Goal: Task Accomplishment & Management: Complete application form

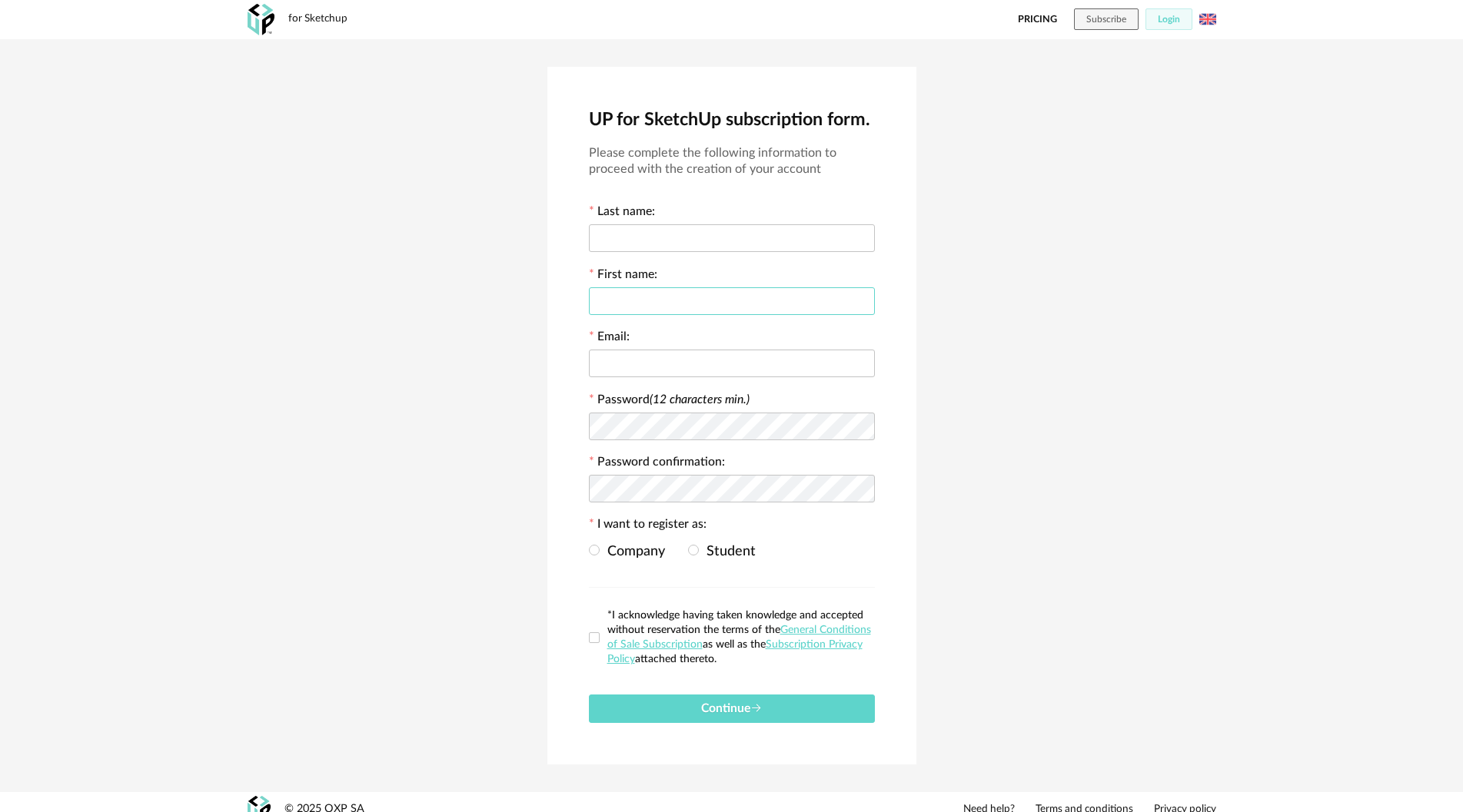
click at [651, 312] on input "text" at bounding box center [731, 301] width 286 height 28
click at [642, 350] on input "text" at bounding box center [731, 363] width 286 height 28
click at [646, 408] on div "Password (12 characters min.)" at bounding box center [731, 417] width 286 height 48
drag, startPoint x: 637, startPoint y: 466, endPoint x: 637, endPoint y: 506, distance: 40.0
click at [637, 467] on label "Password confirmation:" at bounding box center [656, 464] width 136 height 16
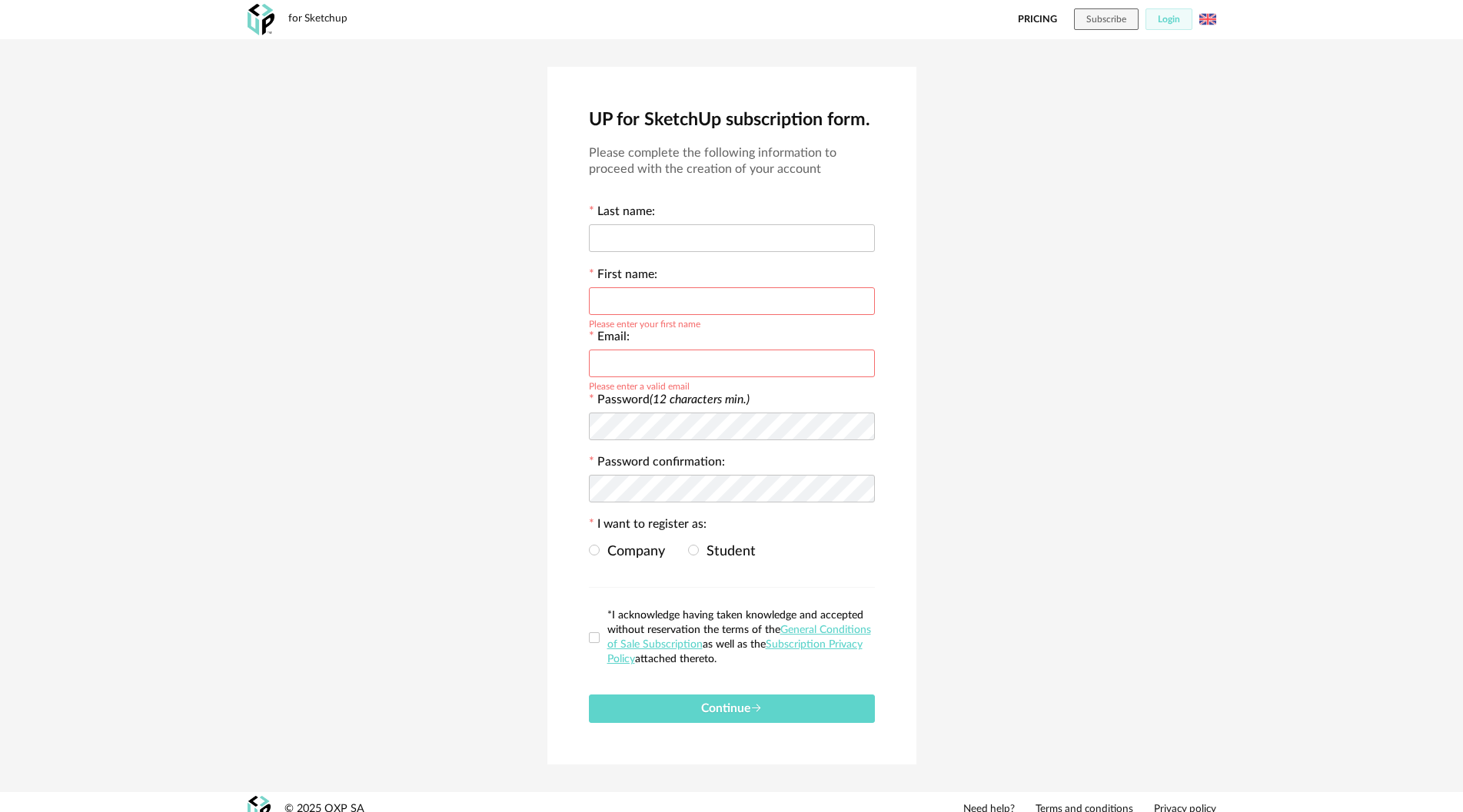
drag, startPoint x: 637, startPoint y: 506, endPoint x: 640, endPoint y: 559, distance: 53.1
click at [637, 507] on form "Please complete the following information to proceed with the creation of your …" at bounding box center [731, 434] width 286 height 578
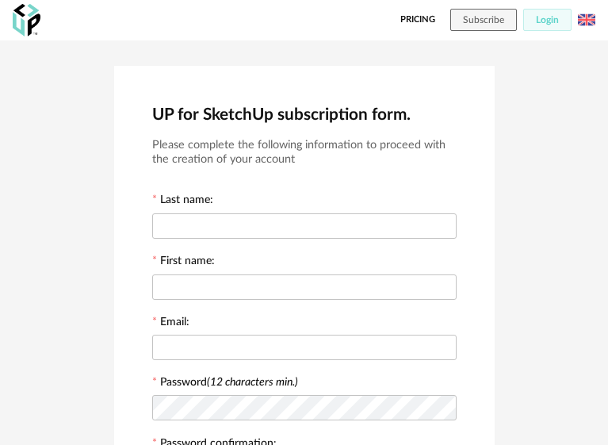
click at [225, 203] on div "Last name:" at bounding box center [304, 217] width 304 height 48
click at [223, 215] on input "text" at bounding box center [304, 225] width 304 height 25
click at [202, 289] on input "text" at bounding box center [304, 286] width 304 height 25
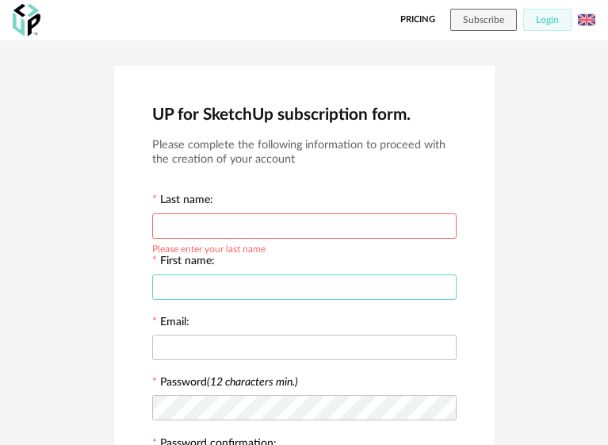
type input "*"
type input "*****"
click at [226, 228] on input "text" at bounding box center [304, 225] width 304 height 25
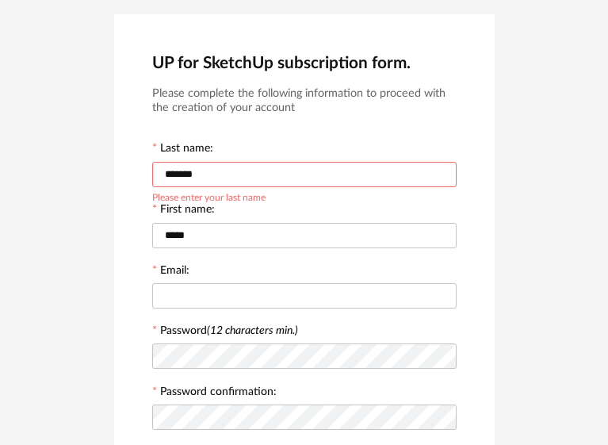
scroll to position [79, 0]
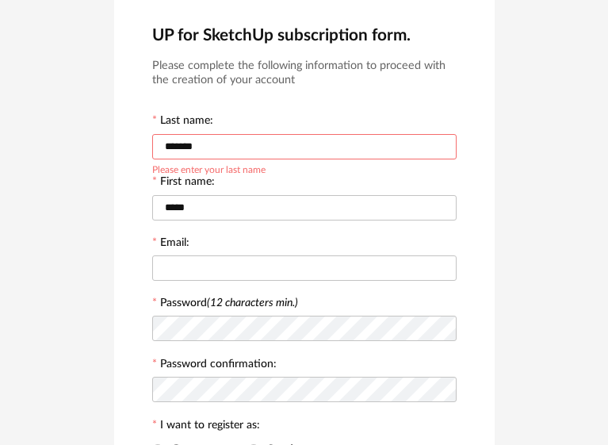
type input "*******"
click at [201, 251] on div at bounding box center [304, 267] width 304 height 32
click at [199, 262] on input "text" at bounding box center [304, 267] width 304 height 25
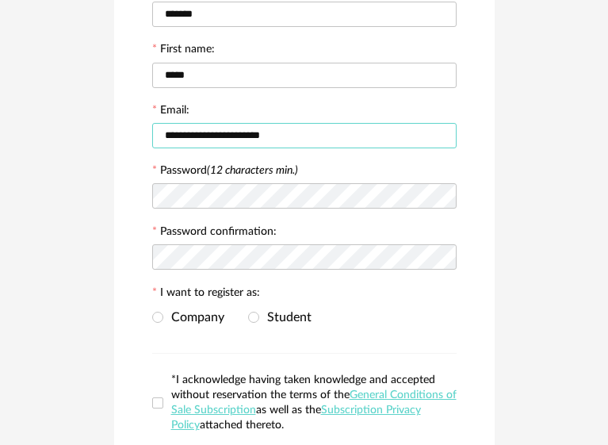
scroll to position [238, 0]
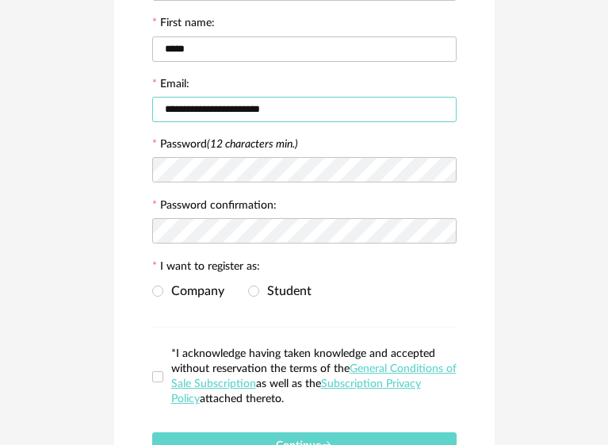
type input "**********"
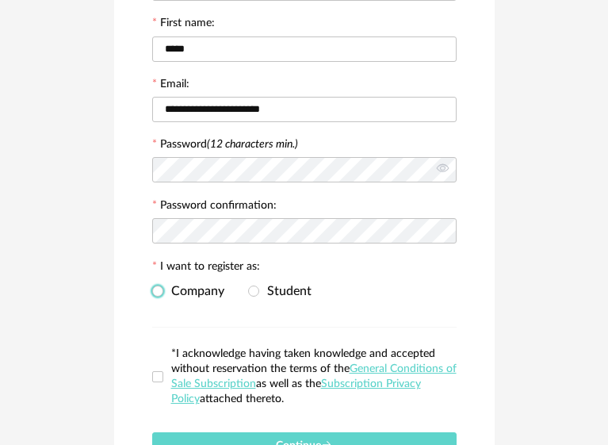
click at [190, 285] on span "Company" at bounding box center [193, 291] width 61 height 13
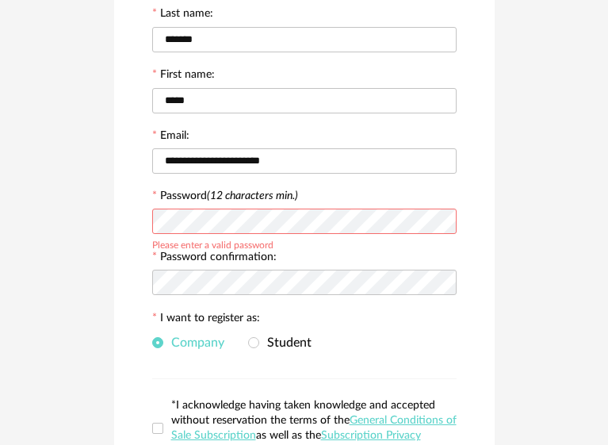
scroll to position [159, 0]
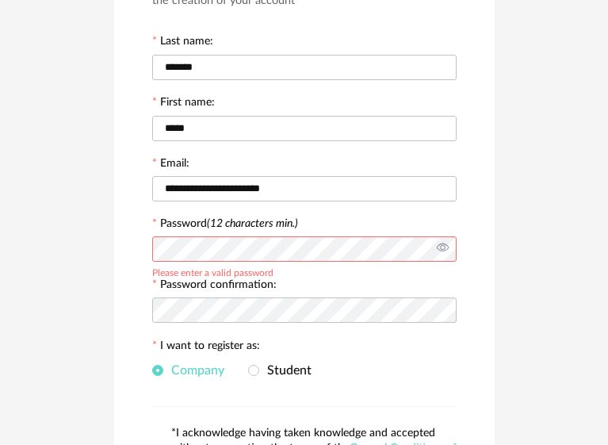
click at [442, 241] on icon at bounding box center [443, 249] width 20 height 32
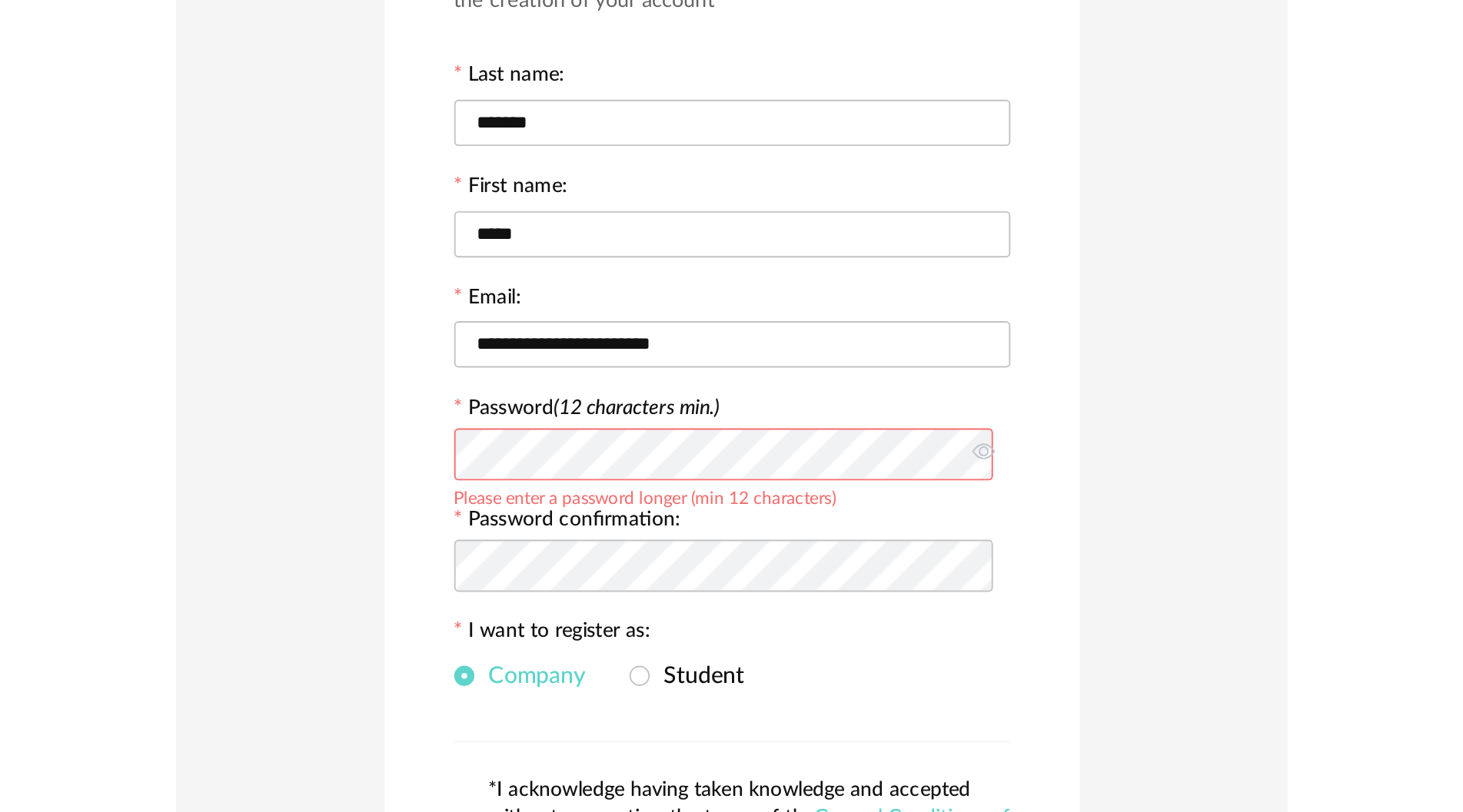
scroll to position [8, 0]
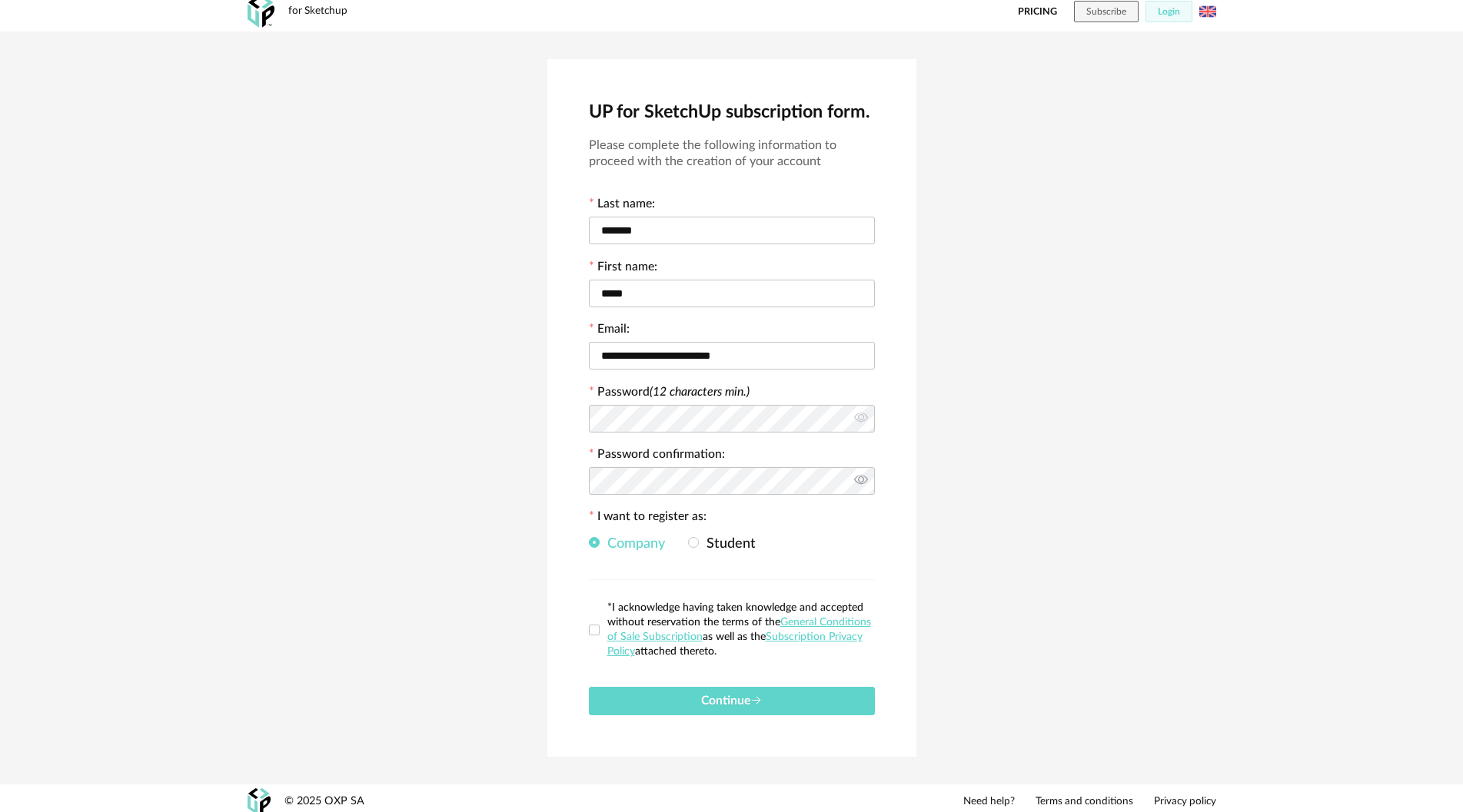
click at [588, 430] on icon at bounding box center [862, 482] width 19 height 31
click at [588, 430] on span "*I acknowledge having taken knowledge and accepted without reservation the term…" at bounding box center [737, 630] width 275 height 58
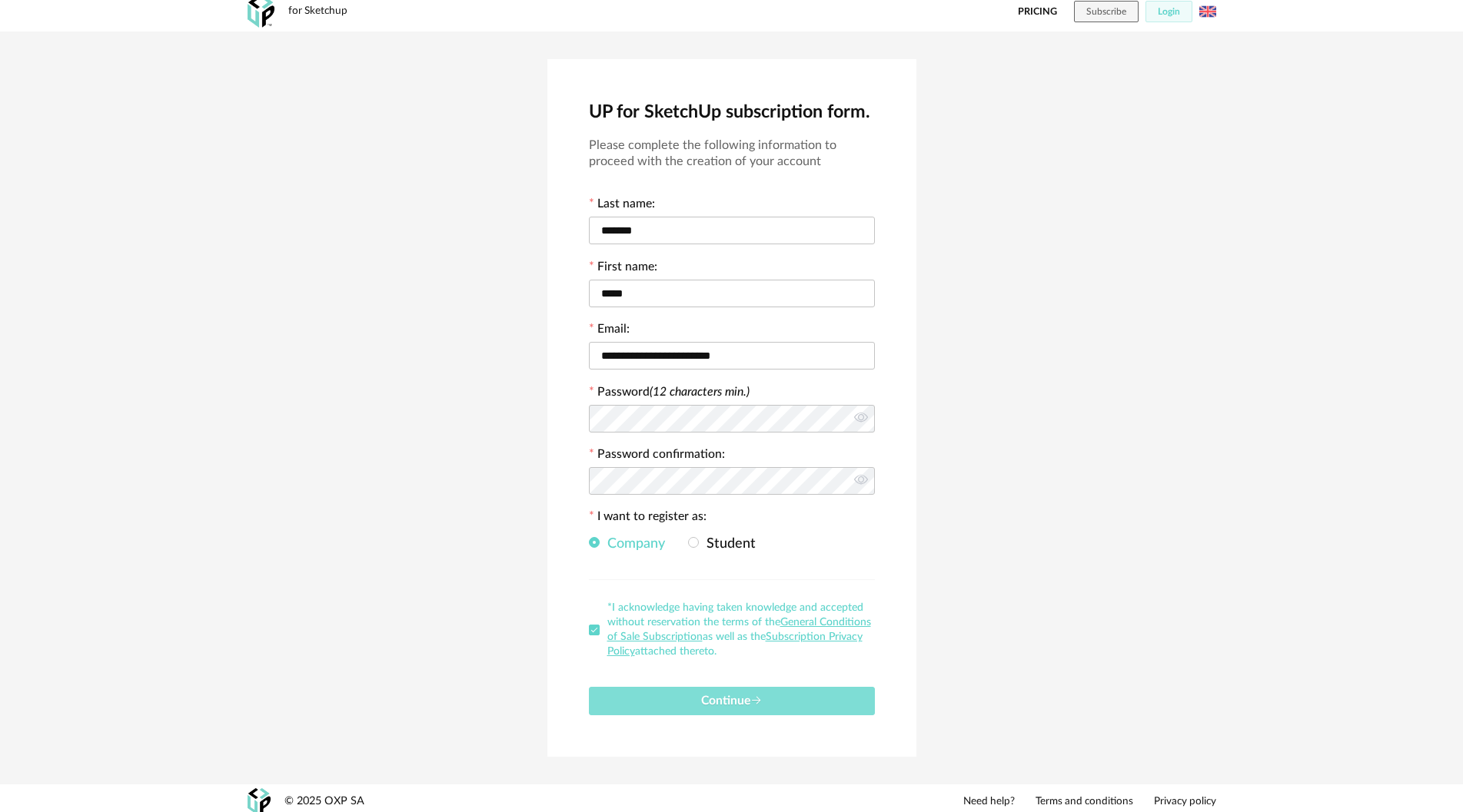
click at [588, 430] on span "Continue" at bounding box center [731, 701] width 61 height 13
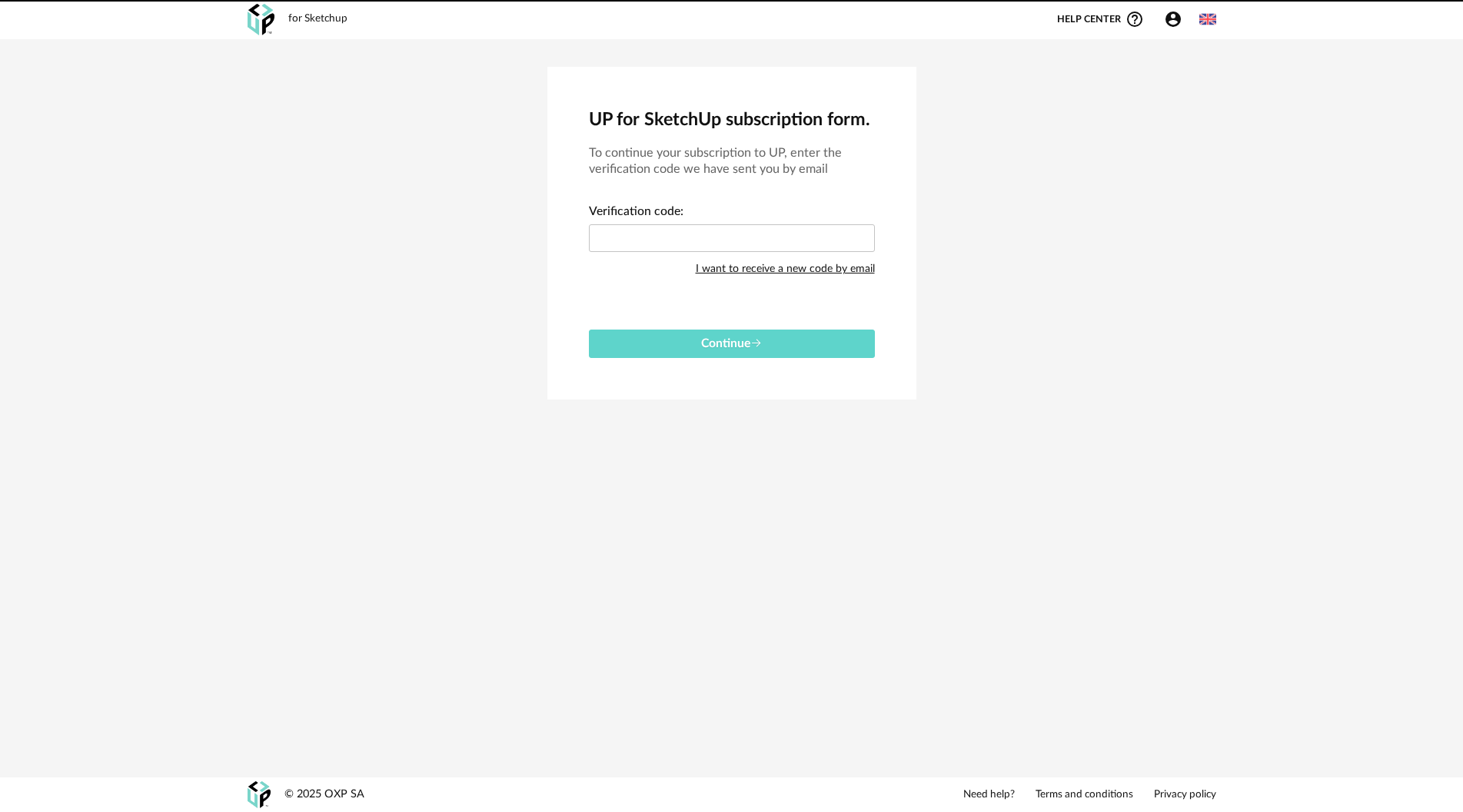
scroll to position [0, 0]
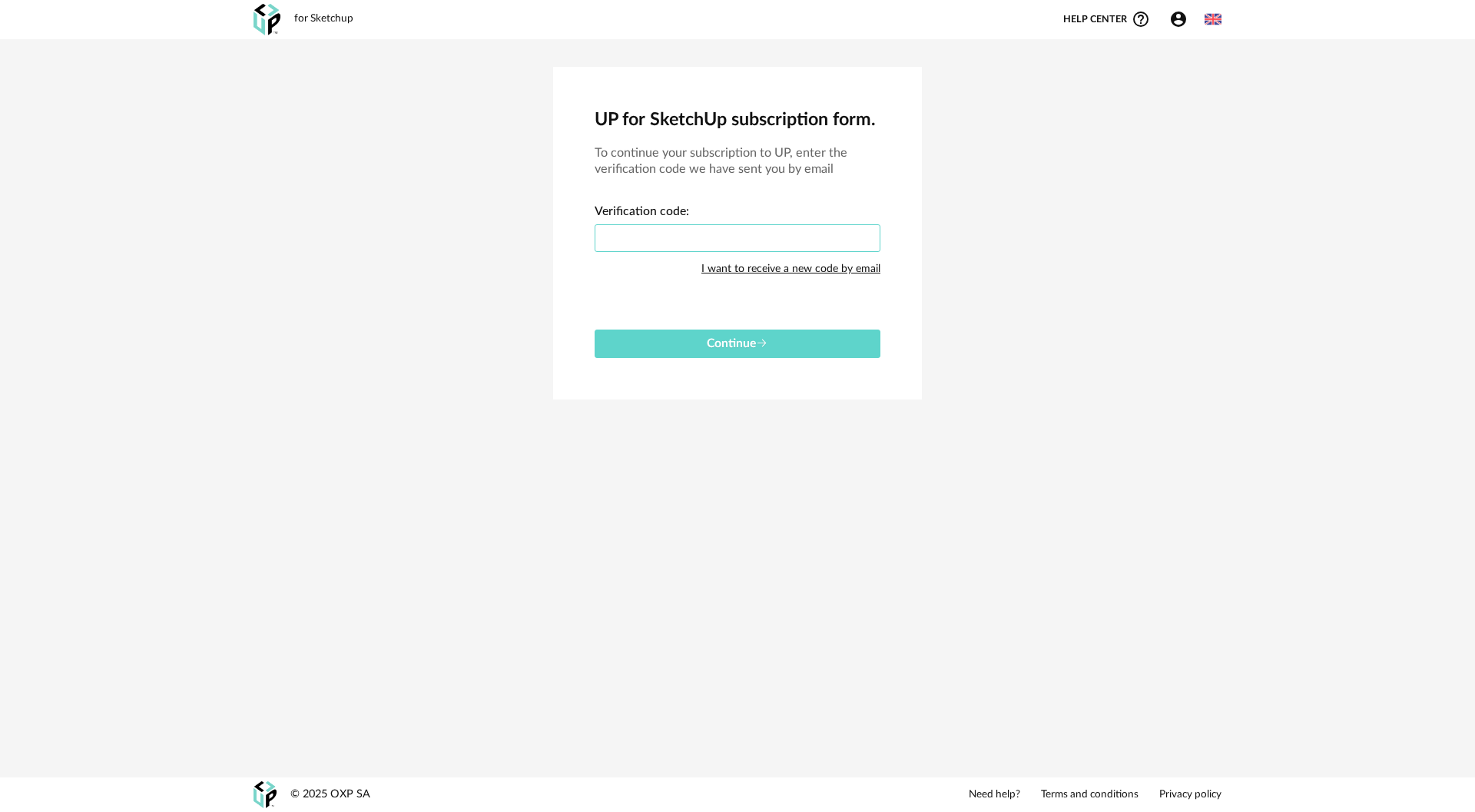
click at [588, 242] on input "text" at bounding box center [738, 238] width 286 height 28
click at [588, 268] on div "I want to receive a new code by email" at bounding box center [791, 269] width 179 height 31
click at [588, 243] on input "text" at bounding box center [738, 238] width 286 height 28
type input "*"
type input "****"
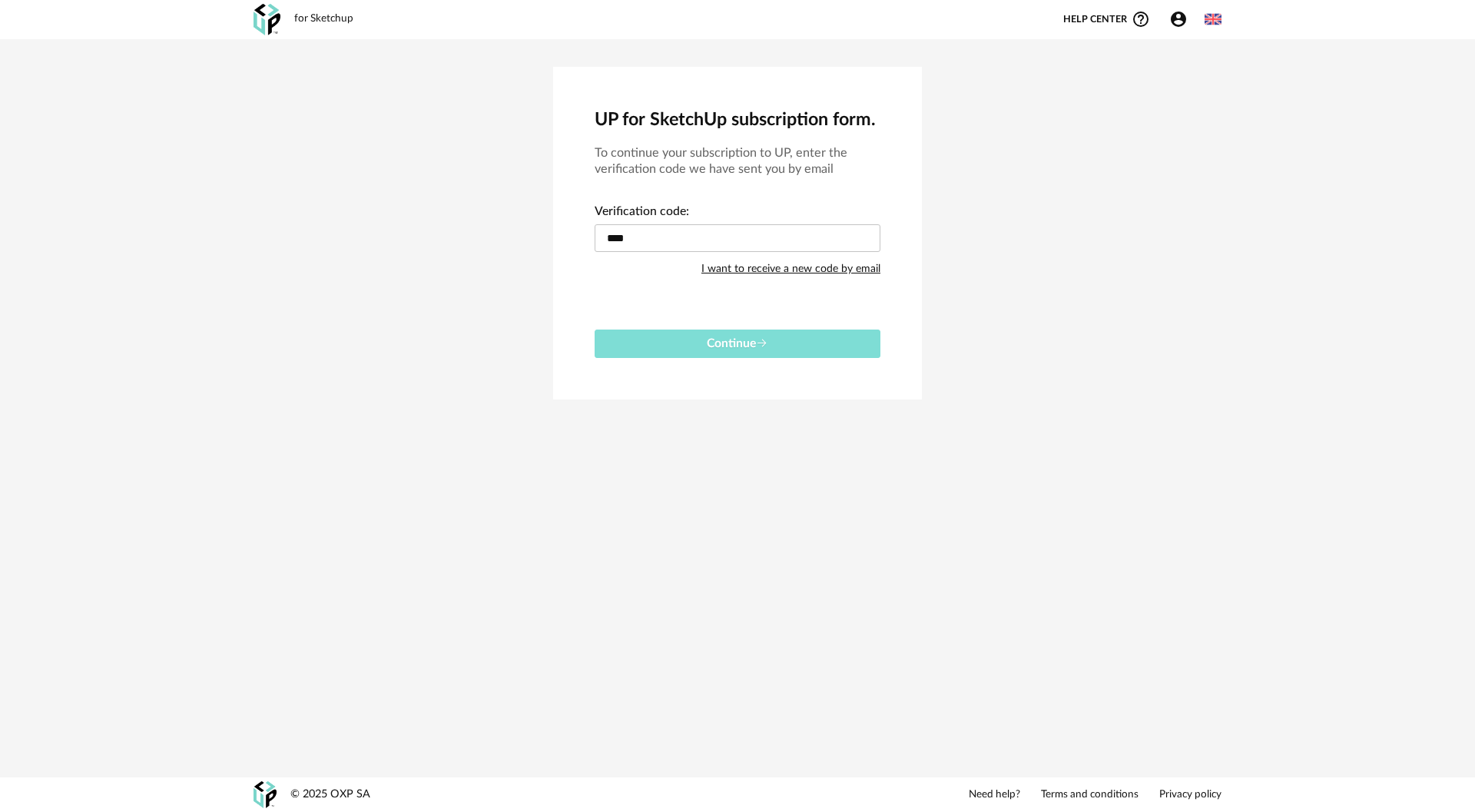
click at [588, 335] on button "Continue" at bounding box center [738, 343] width 286 height 28
